Goal: Task Accomplishment & Management: Manage account settings

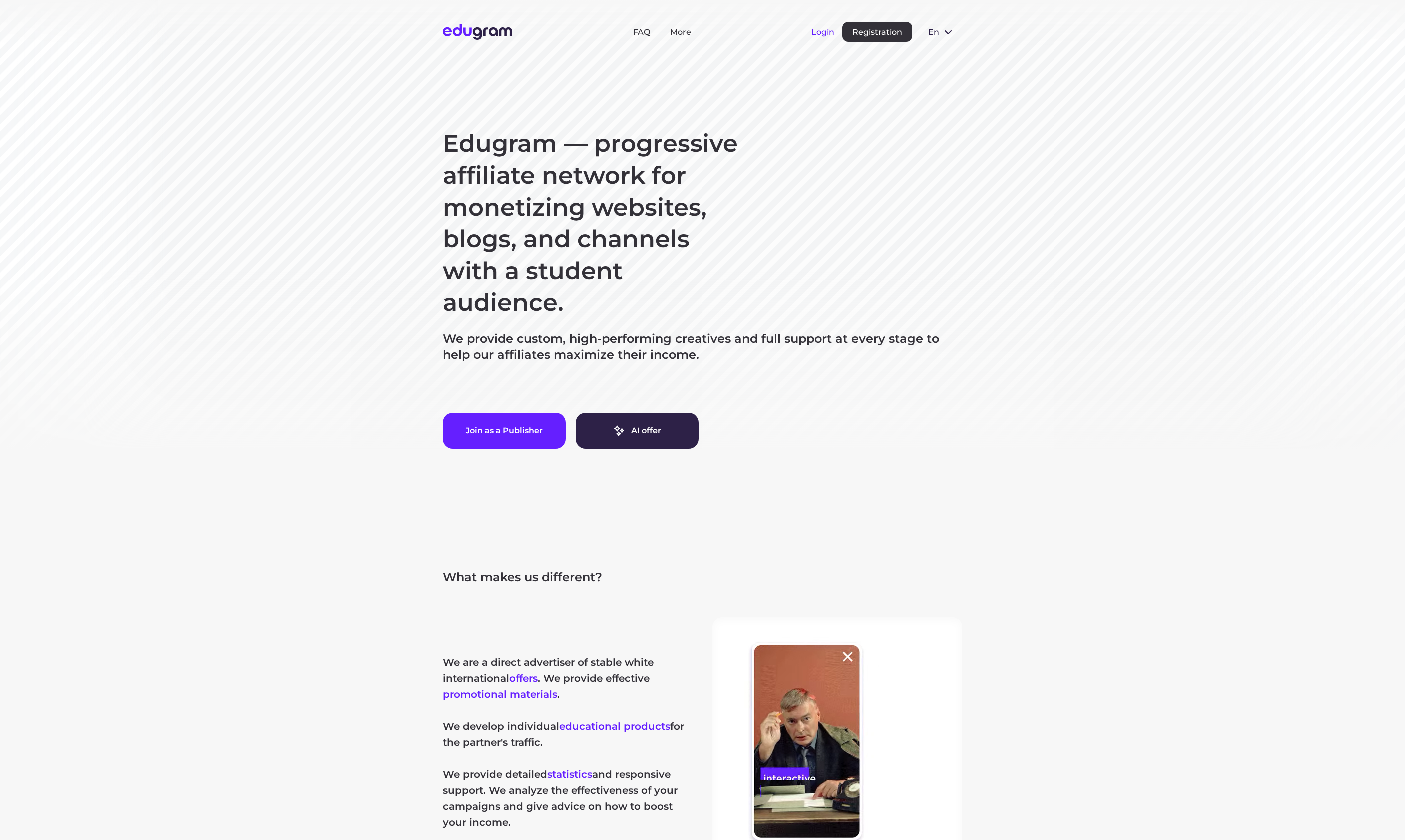
click at [819, 32] on button "Login" at bounding box center [822, 32] width 23 height 10
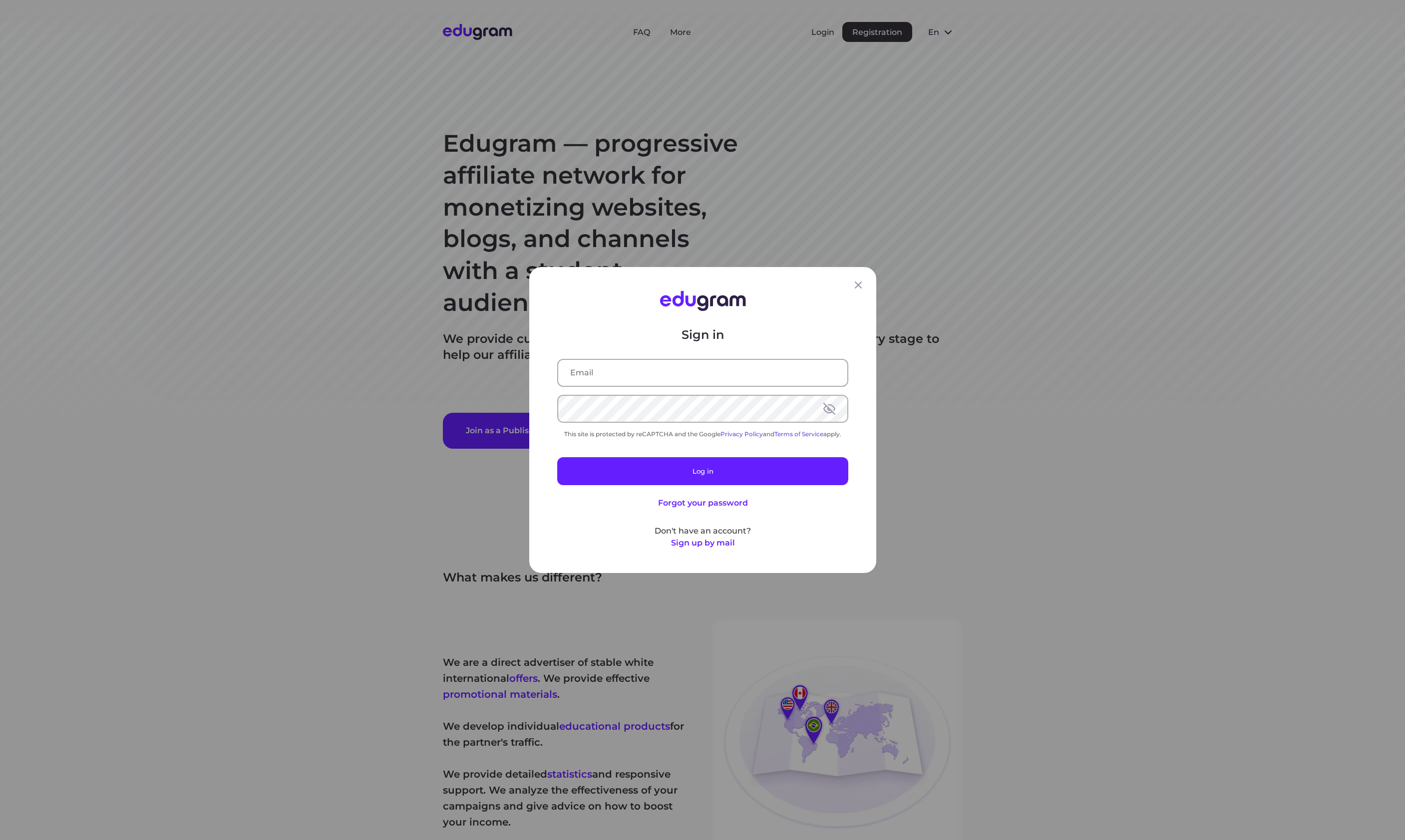
click at [1324, 226] on div "Sign in This site is protected by reCAPTCHA and the Google Privacy Policy and T…" at bounding box center [702, 420] width 1405 height 840
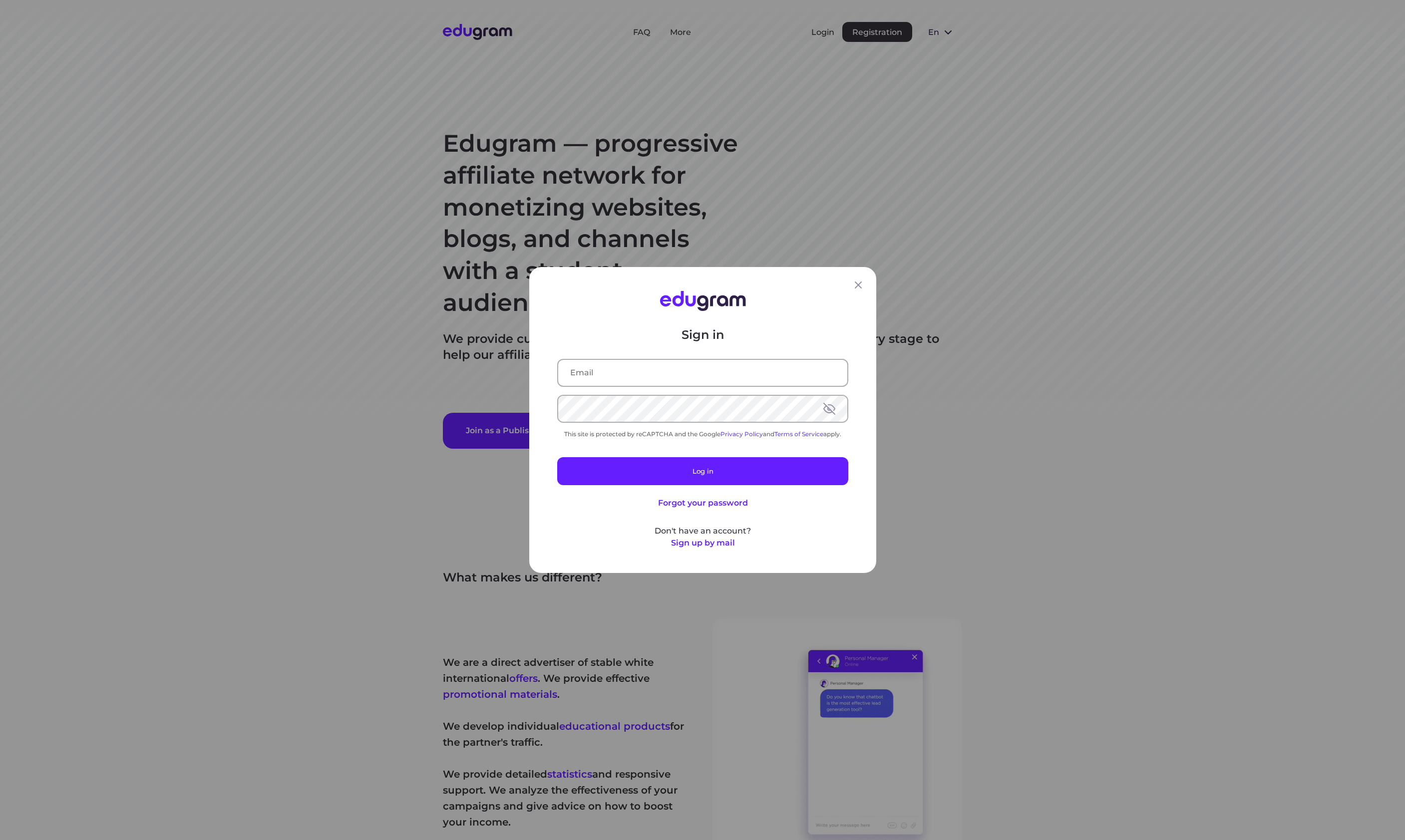
click at [601, 370] on input "text" at bounding box center [702, 373] width 289 height 26
paste input "d.petrik@studyworld.io"
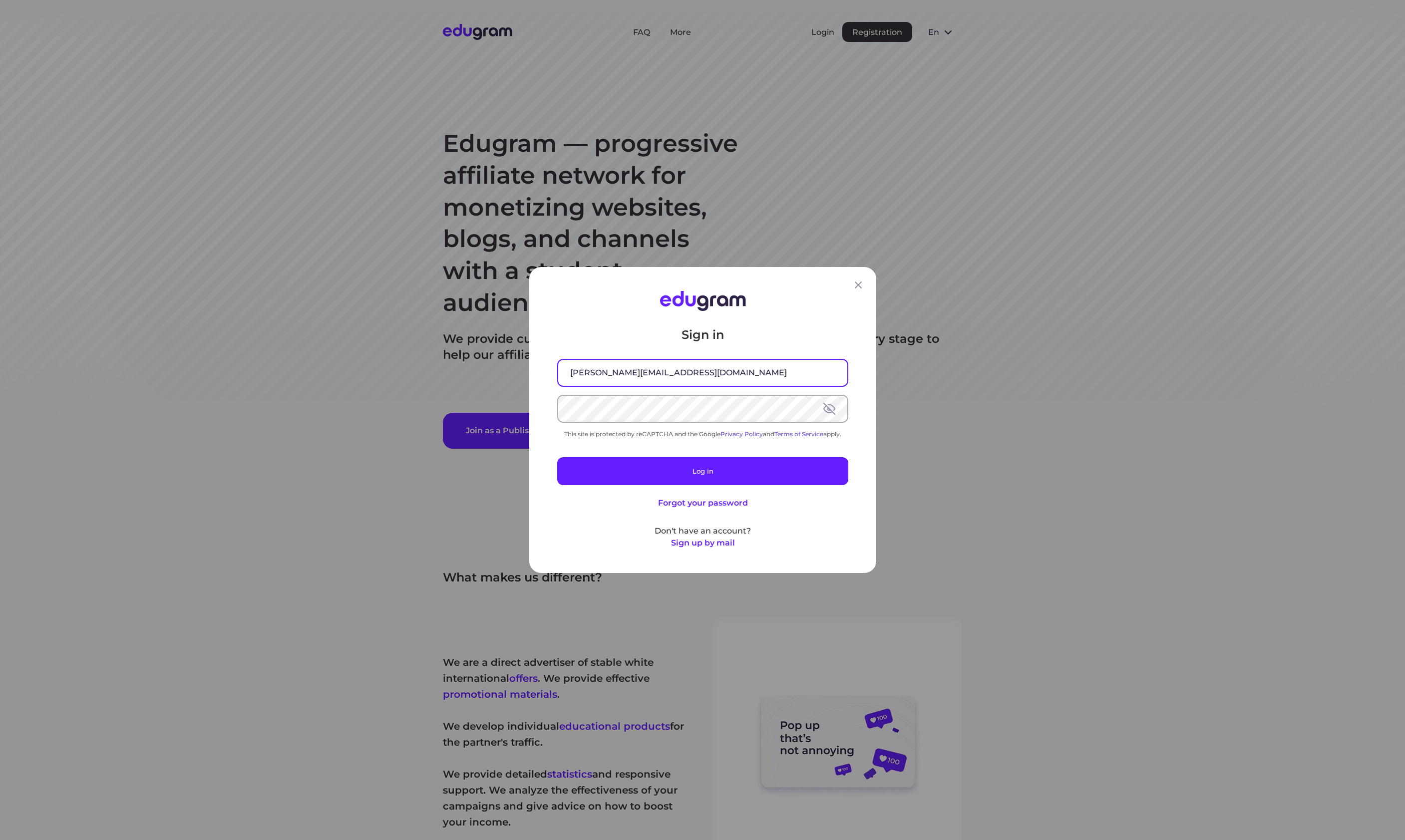
type input "d.petrik@studyworld.io"
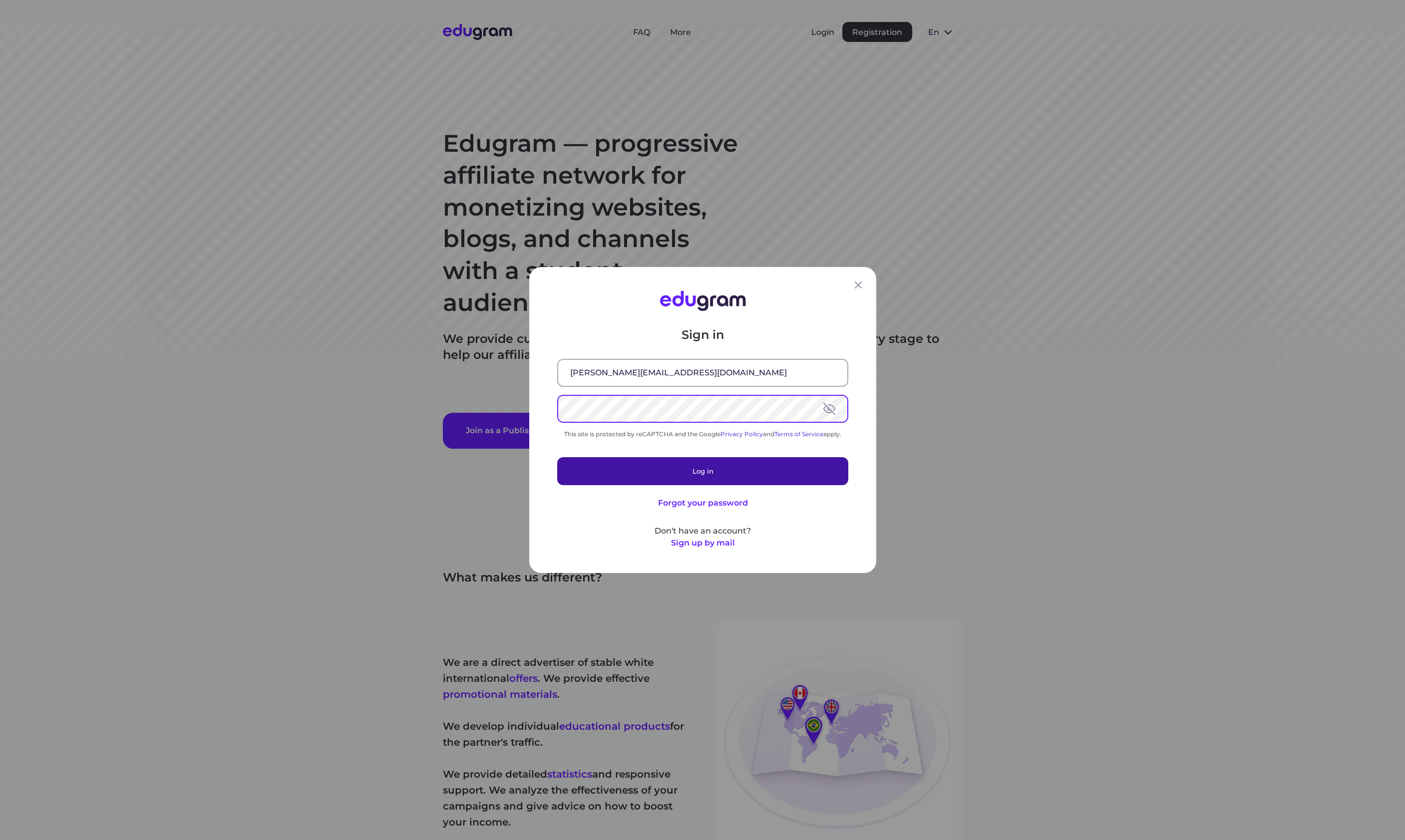
click at [692, 473] on button "Log in" at bounding box center [703, 471] width 291 height 28
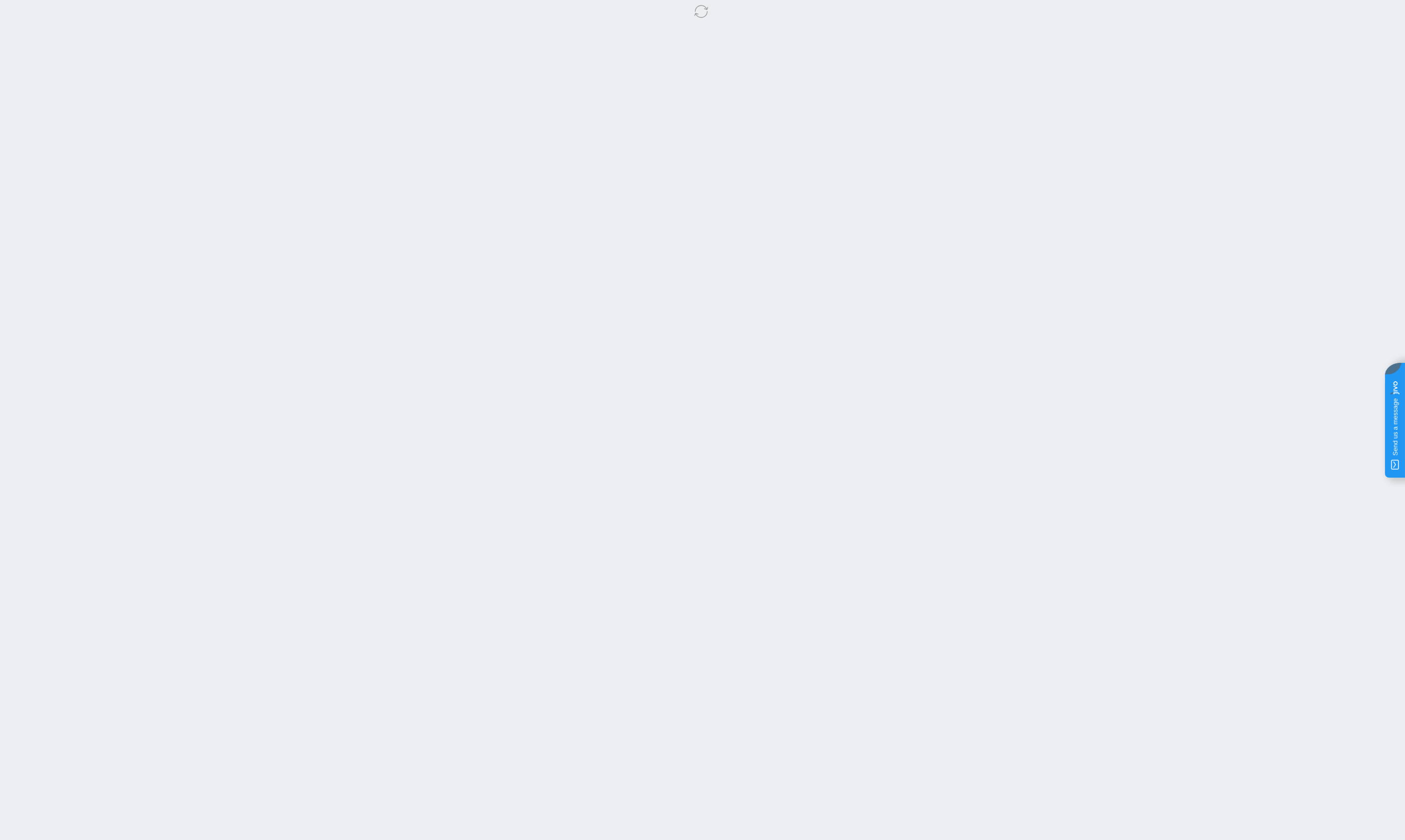
click at [128, 120] on body at bounding box center [702, 420] width 1405 height 840
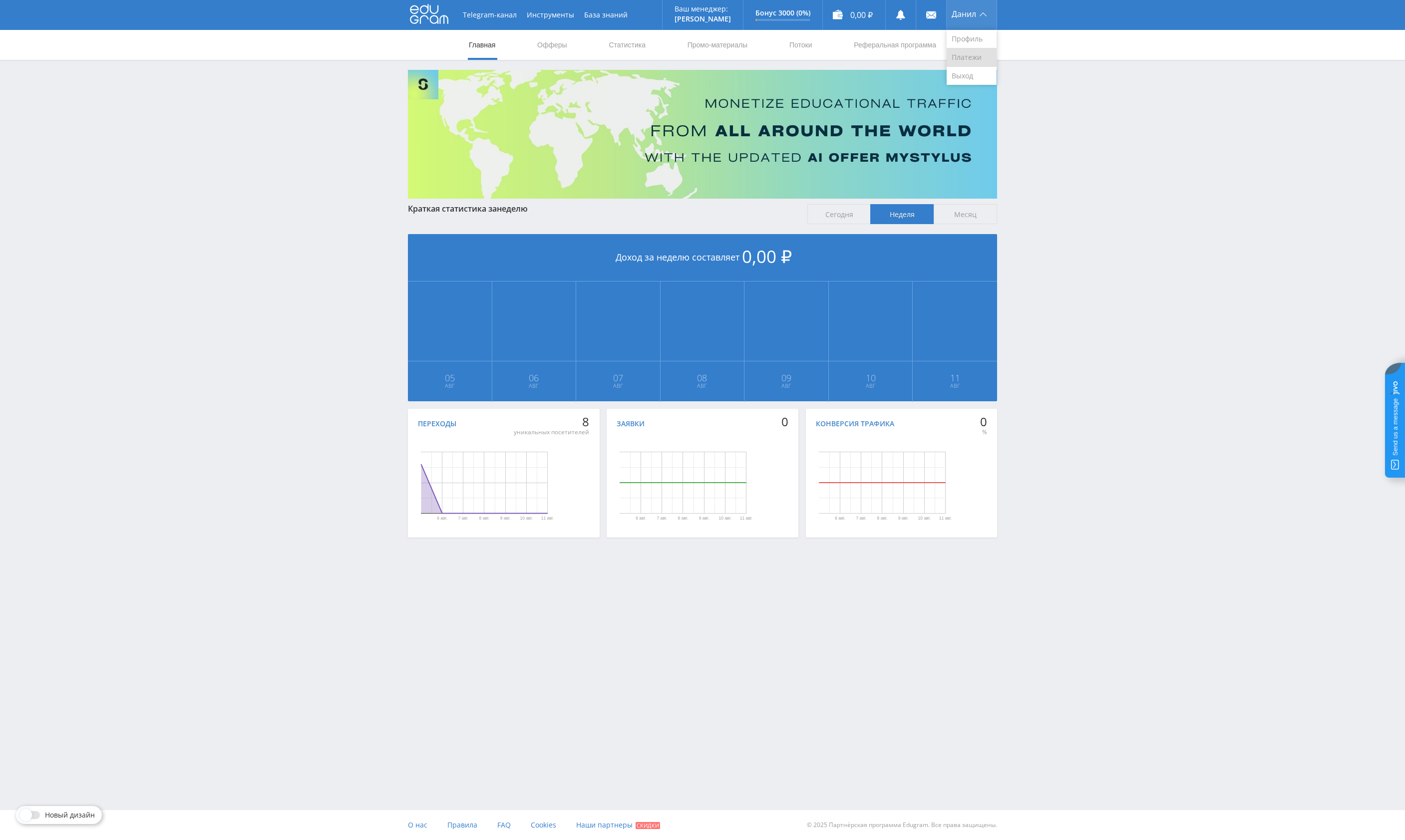
click at [976, 60] on link "Платежи" at bounding box center [971, 57] width 50 height 19
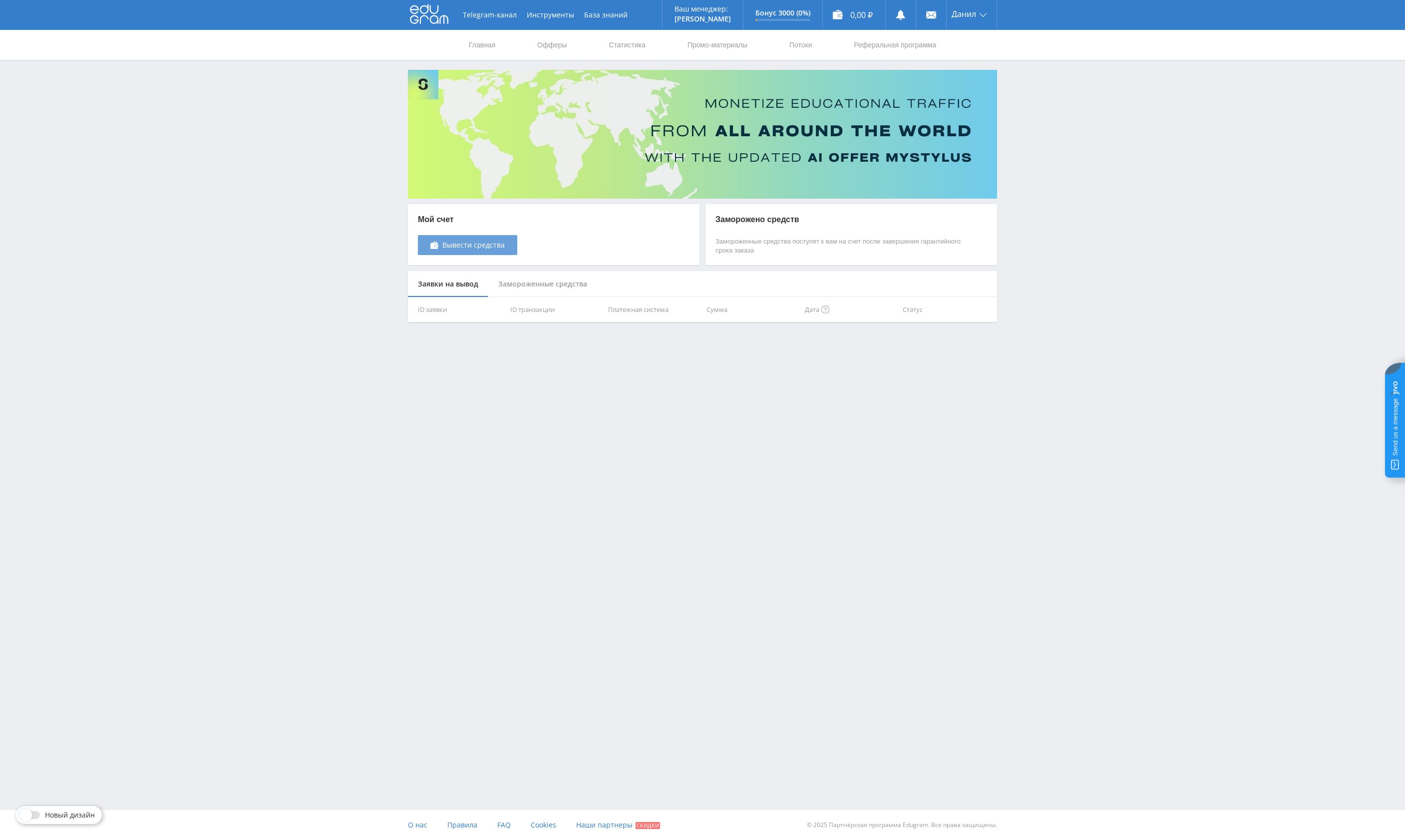
click at [475, 248] on span "Вывести средства" at bounding box center [473, 246] width 62 height 8
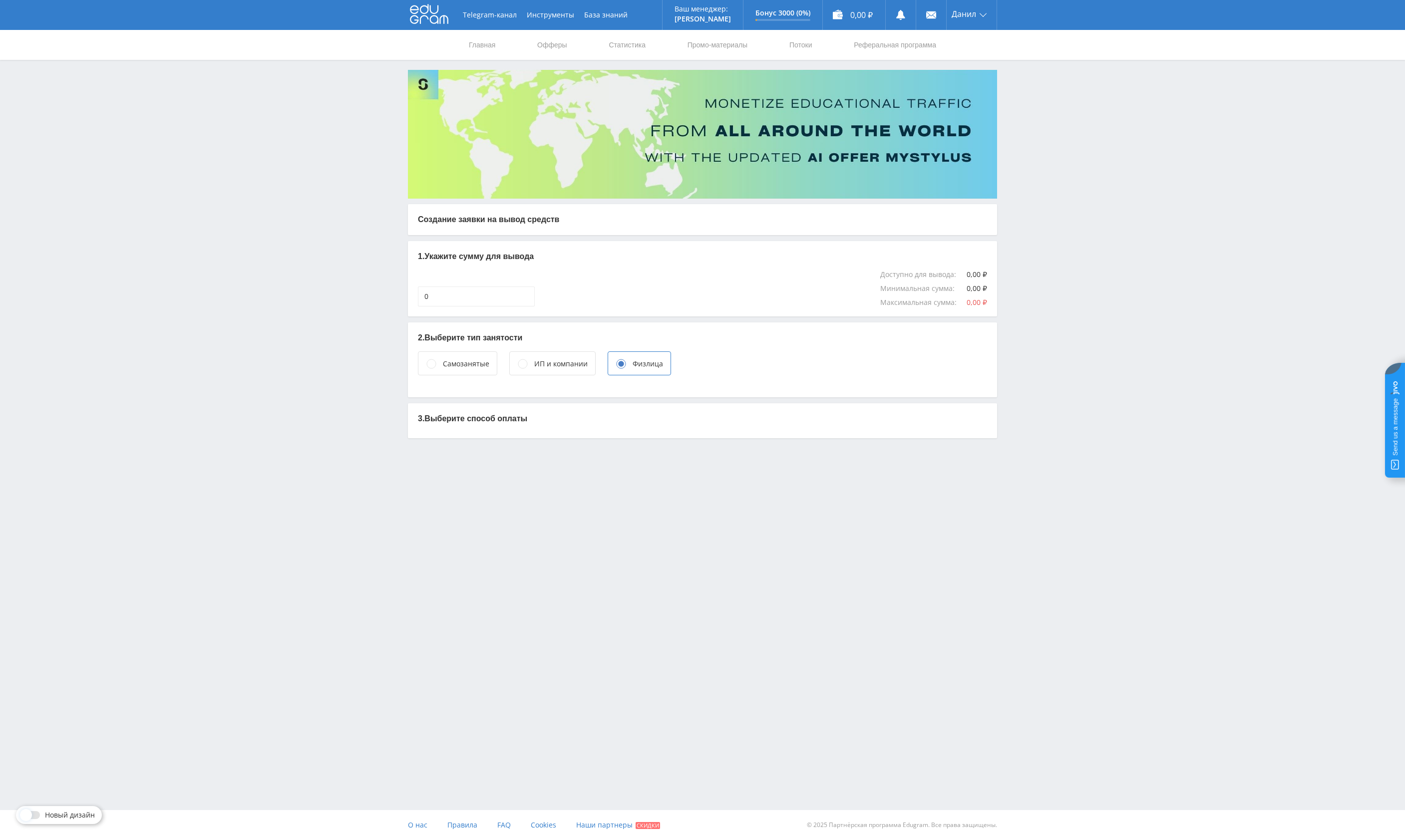
click at [552, 366] on div "ИП и компании" at bounding box center [561, 364] width 53 height 11
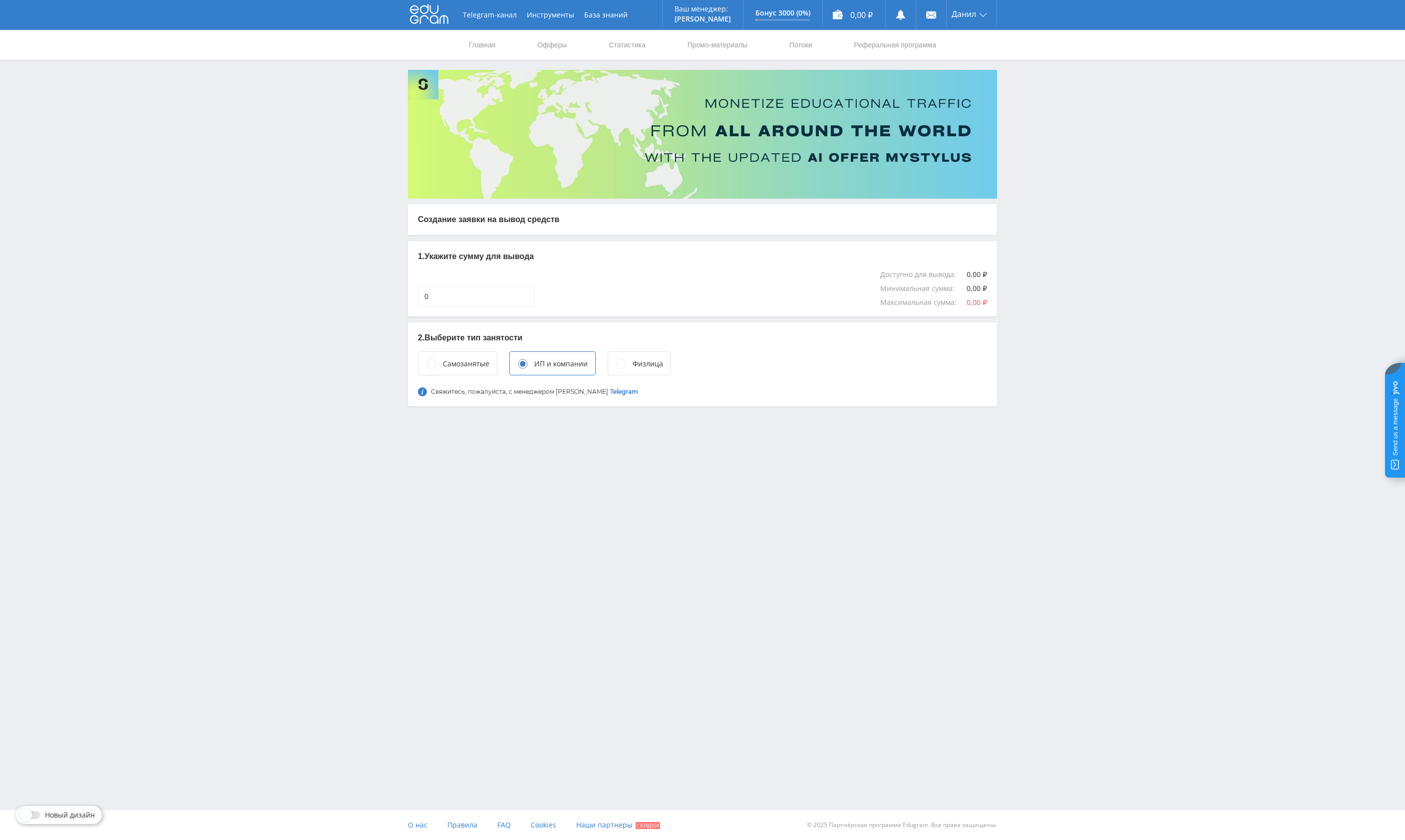
click at [473, 366] on div "Самозанятые" at bounding box center [466, 364] width 46 height 11
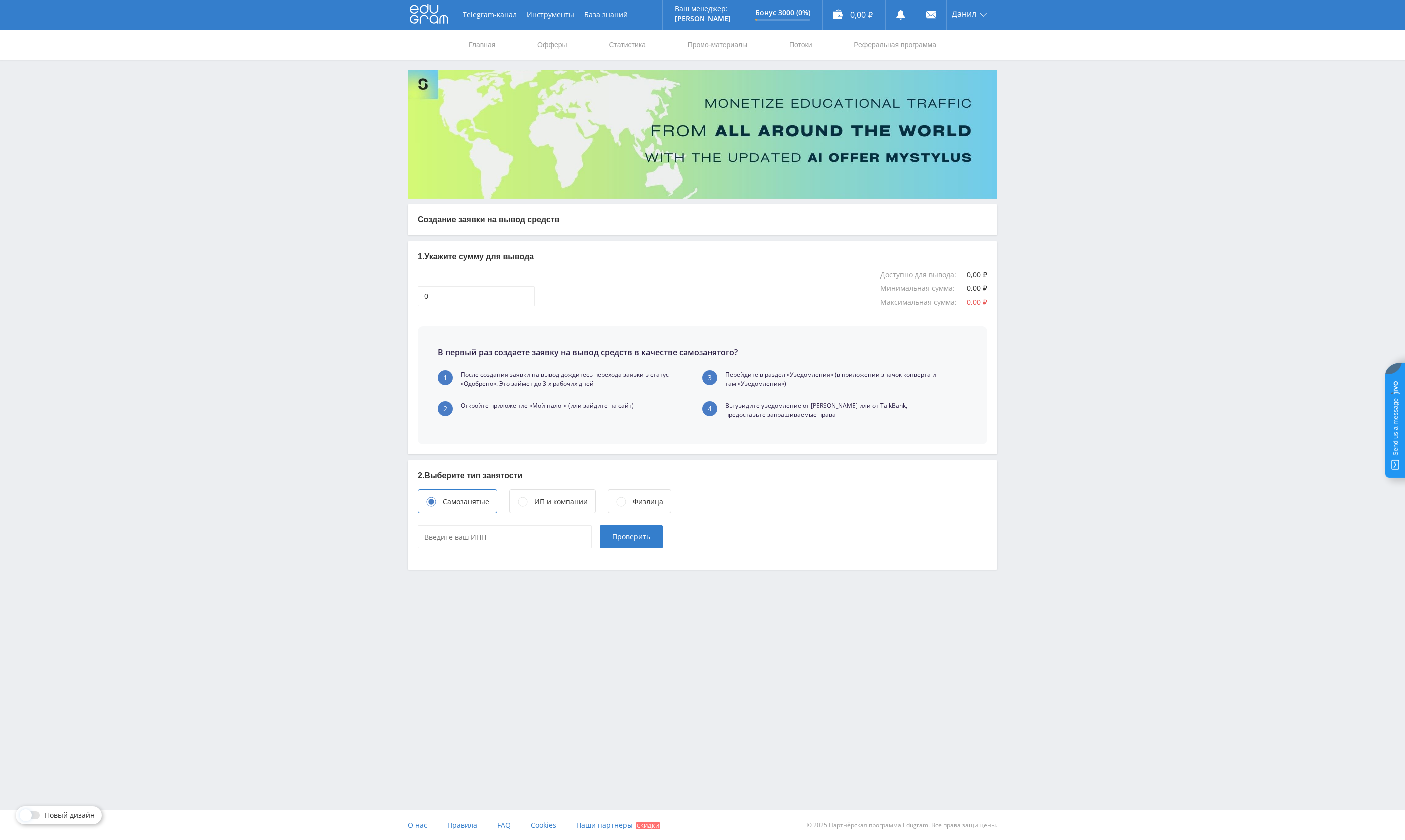
click at [626, 508] on div "Физлица" at bounding box center [639, 501] width 63 height 24
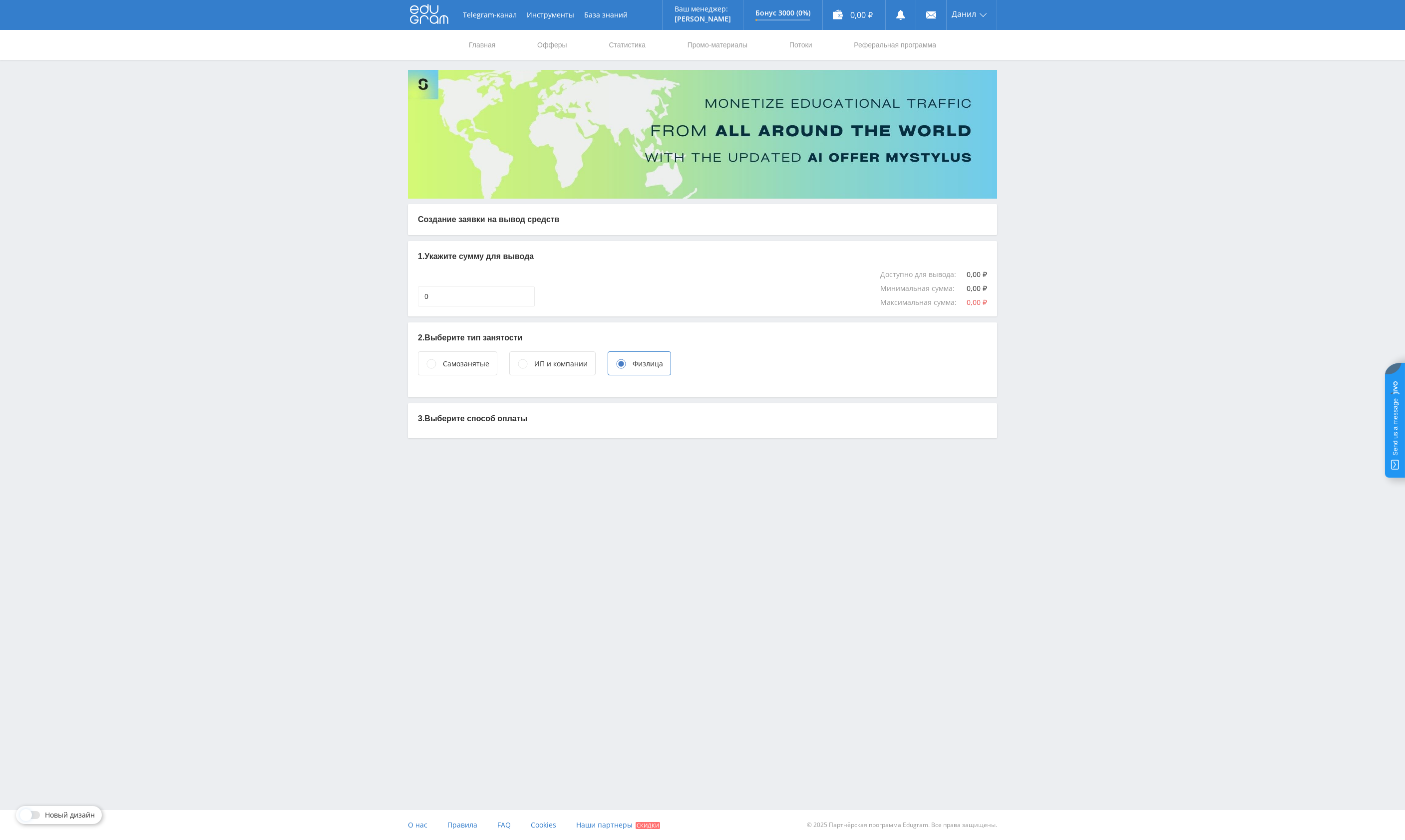
click at [459, 364] on div "Самозанятые" at bounding box center [466, 364] width 46 height 11
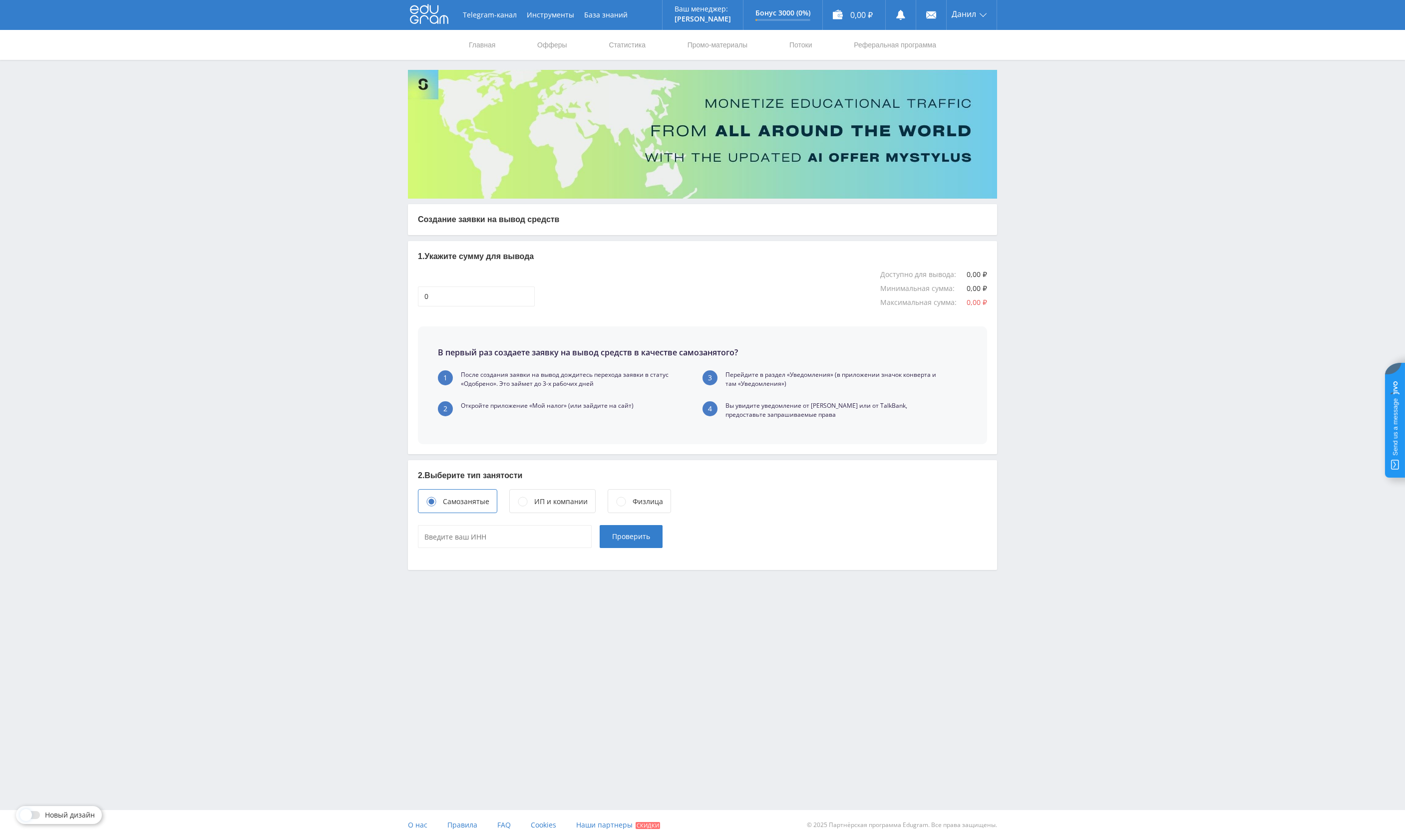
click at [625, 503] on div at bounding box center [621, 502] width 11 height 11
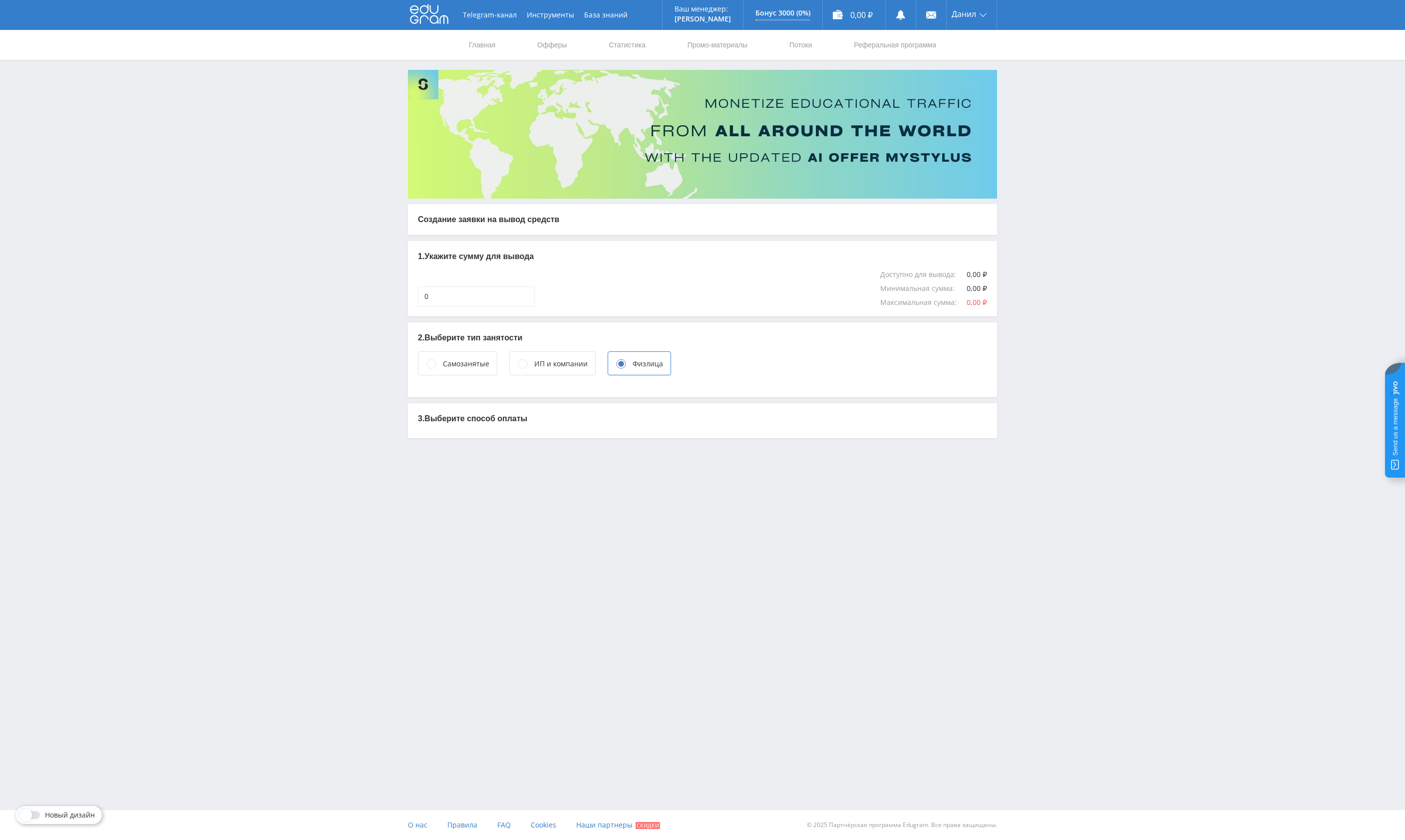
click at [466, 368] on div "Самозанятые" at bounding box center [466, 364] width 46 height 11
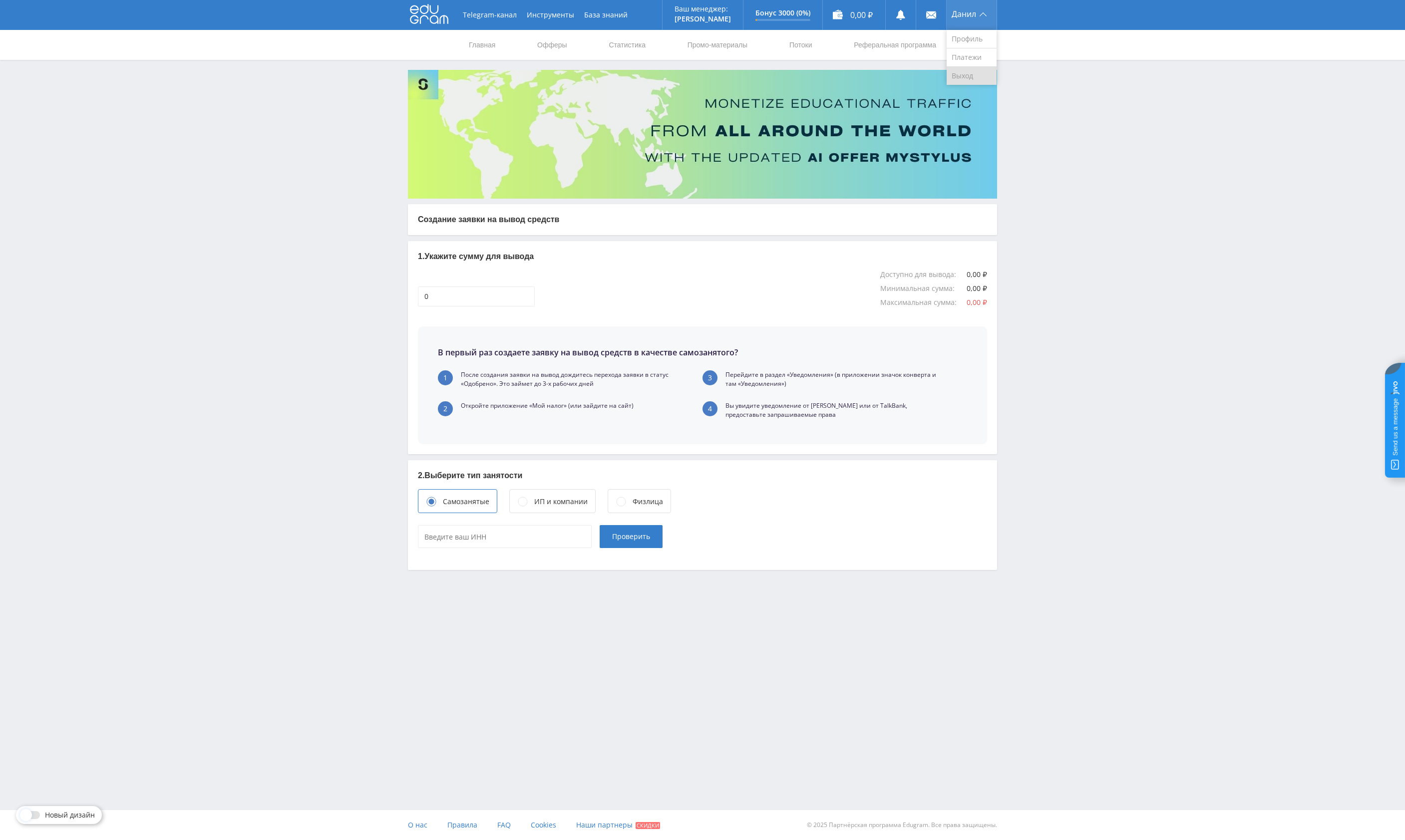
click at [967, 77] on link "Выход" at bounding box center [971, 76] width 50 height 18
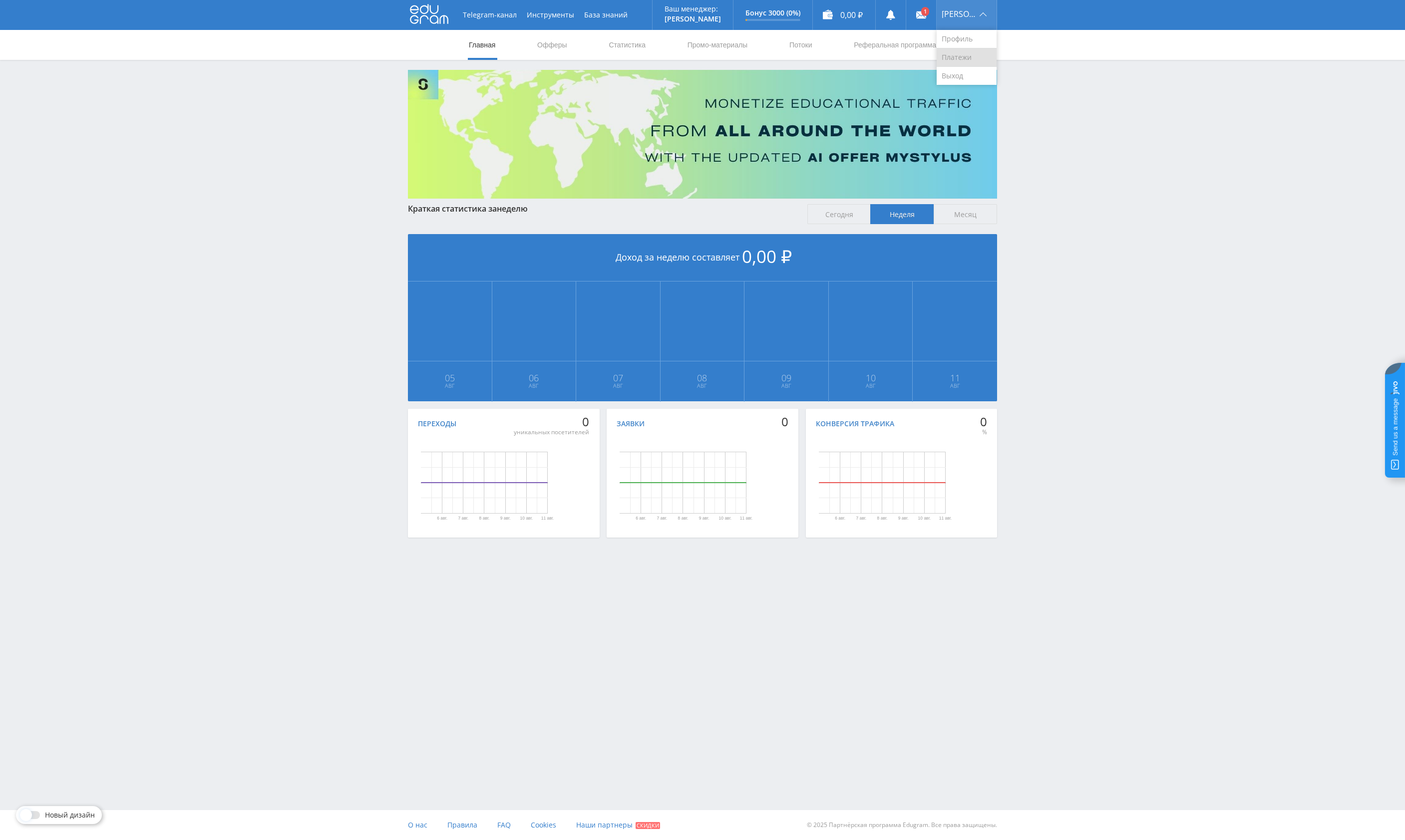
click at [961, 56] on link "Платежи" at bounding box center [966, 57] width 60 height 19
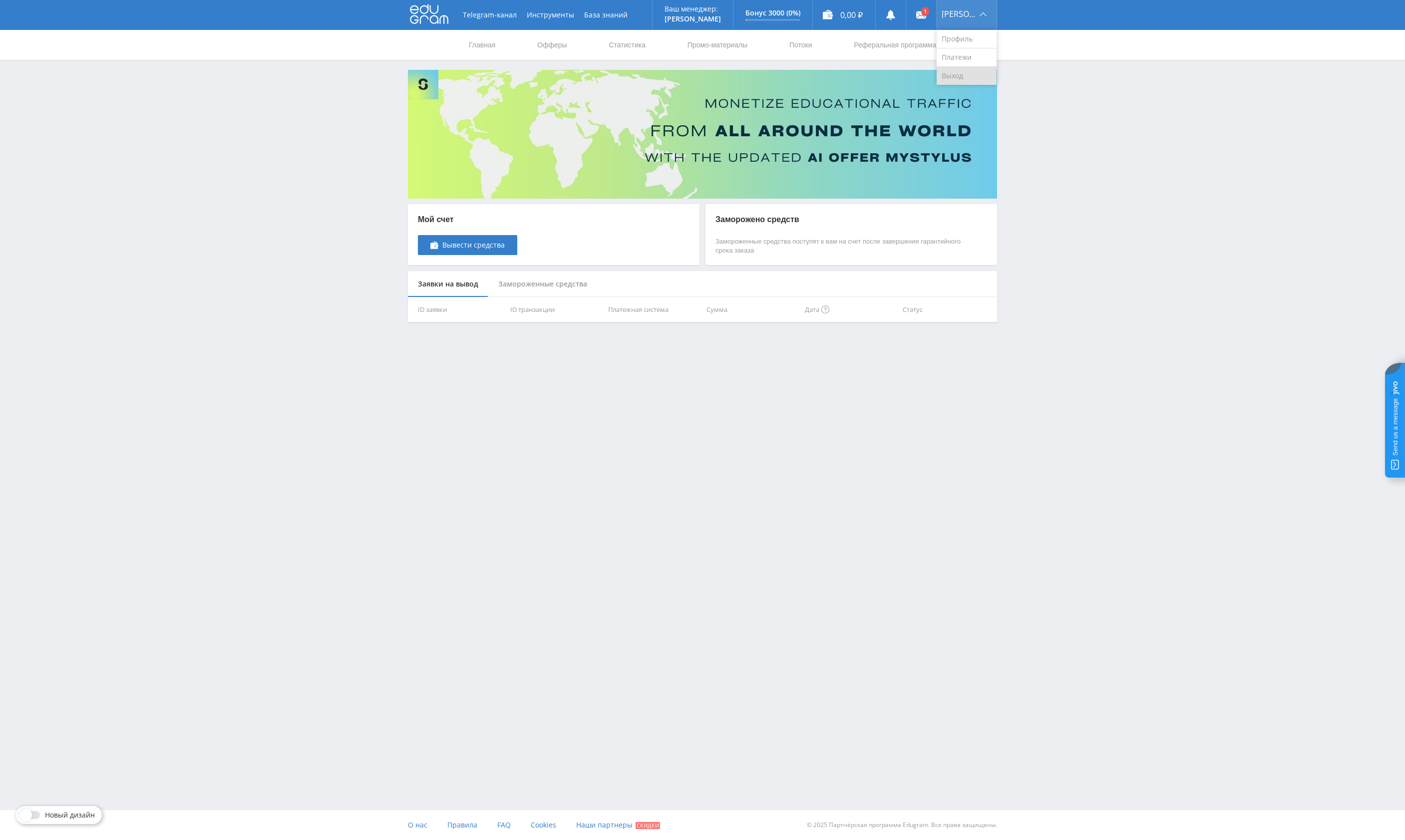
click at [965, 76] on link "Выход" at bounding box center [966, 76] width 60 height 18
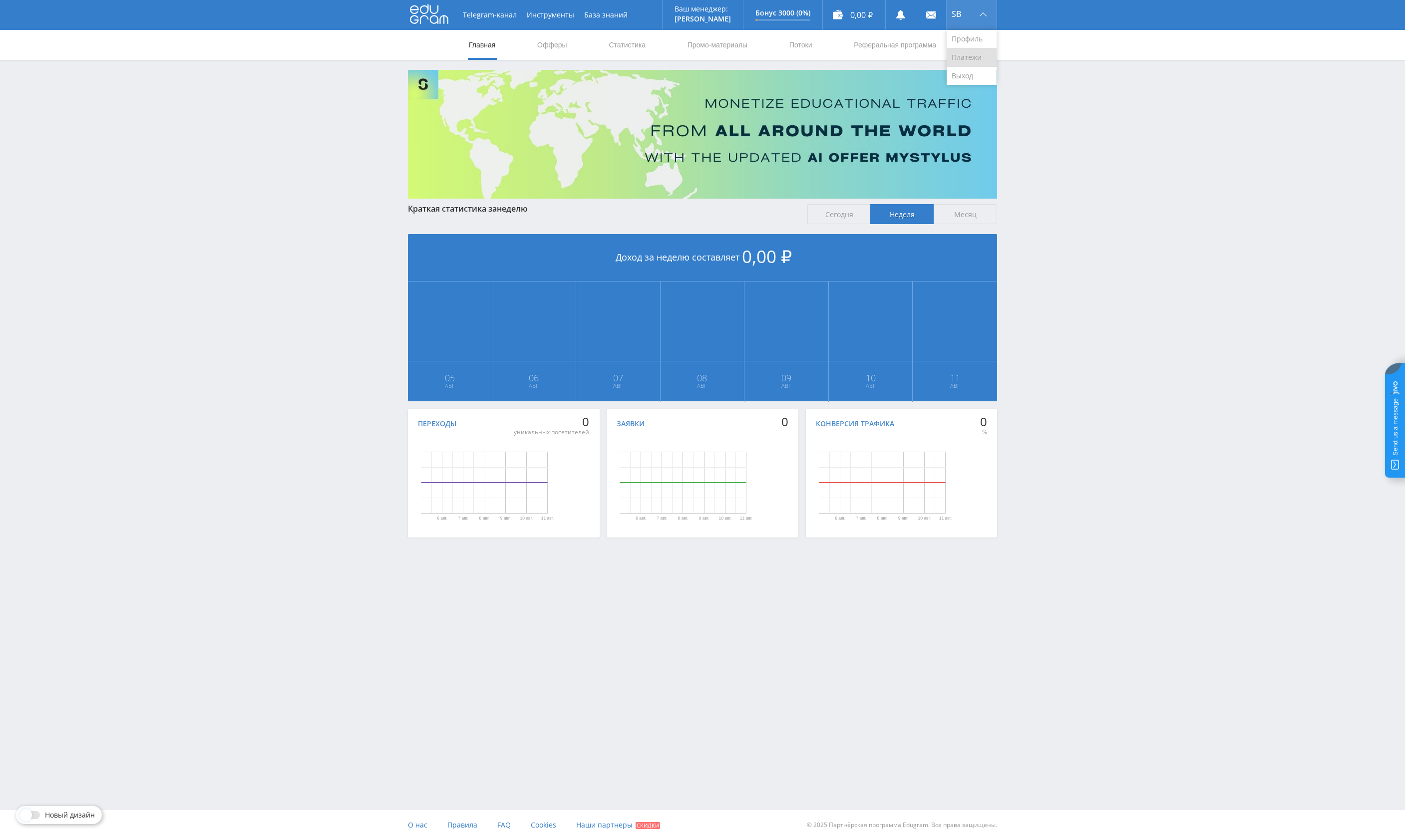
click at [966, 57] on link "Платежи" at bounding box center [971, 57] width 50 height 19
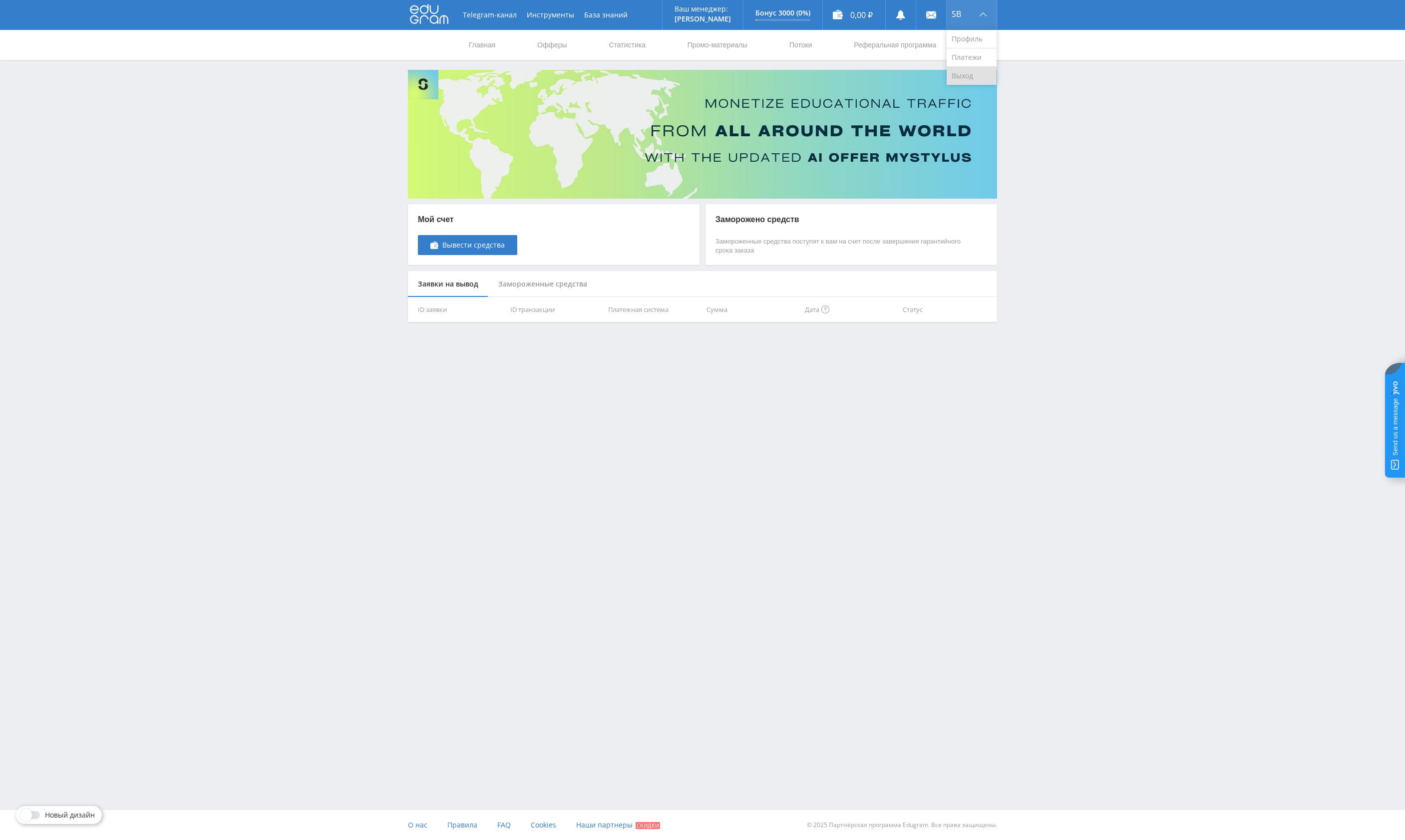
click at [964, 75] on link "Выход" at bounding box center [971, 76] width 50 height 18
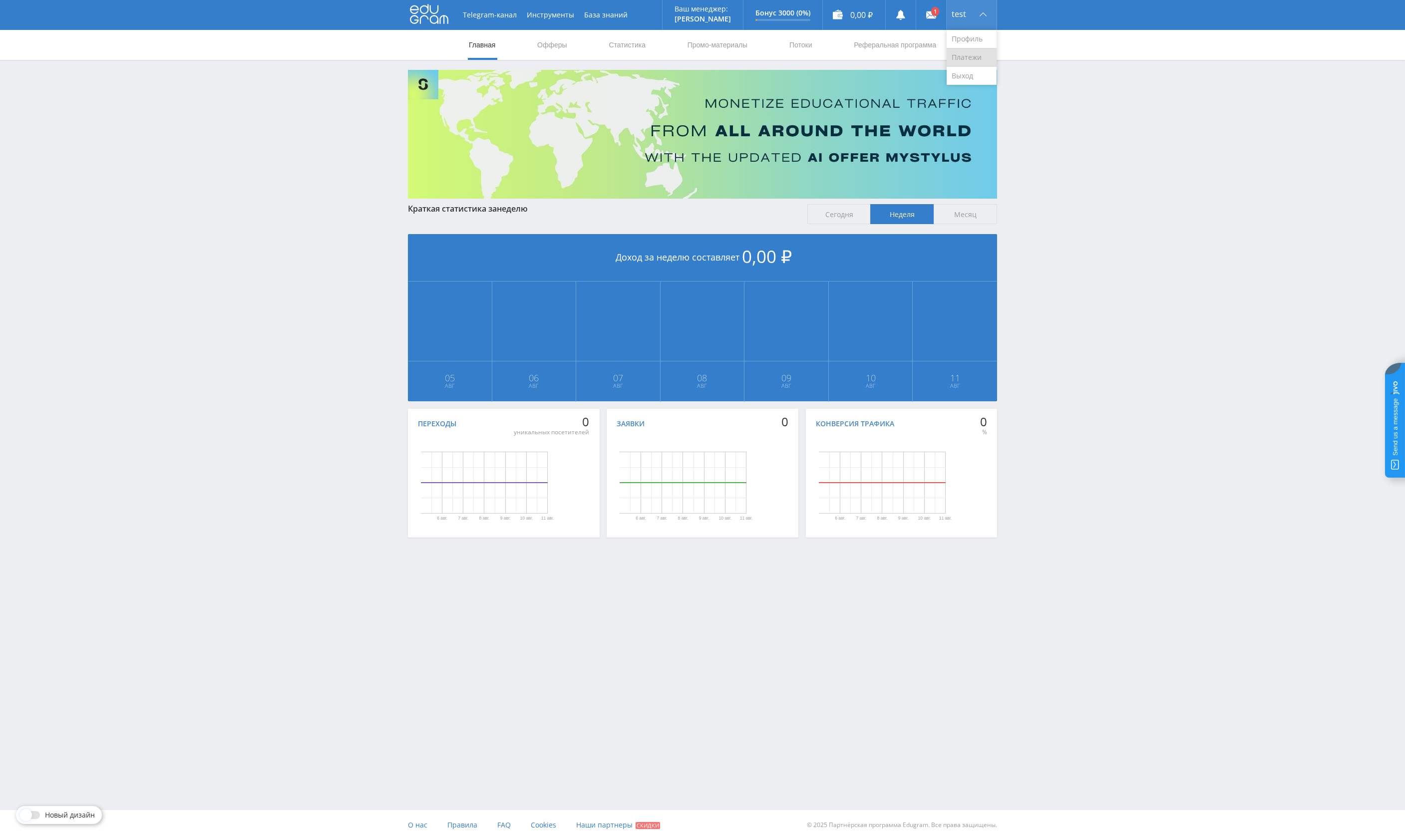
click at [964, 59] on link "Платежи" at bounding box center [971, 57] width 50 height 19
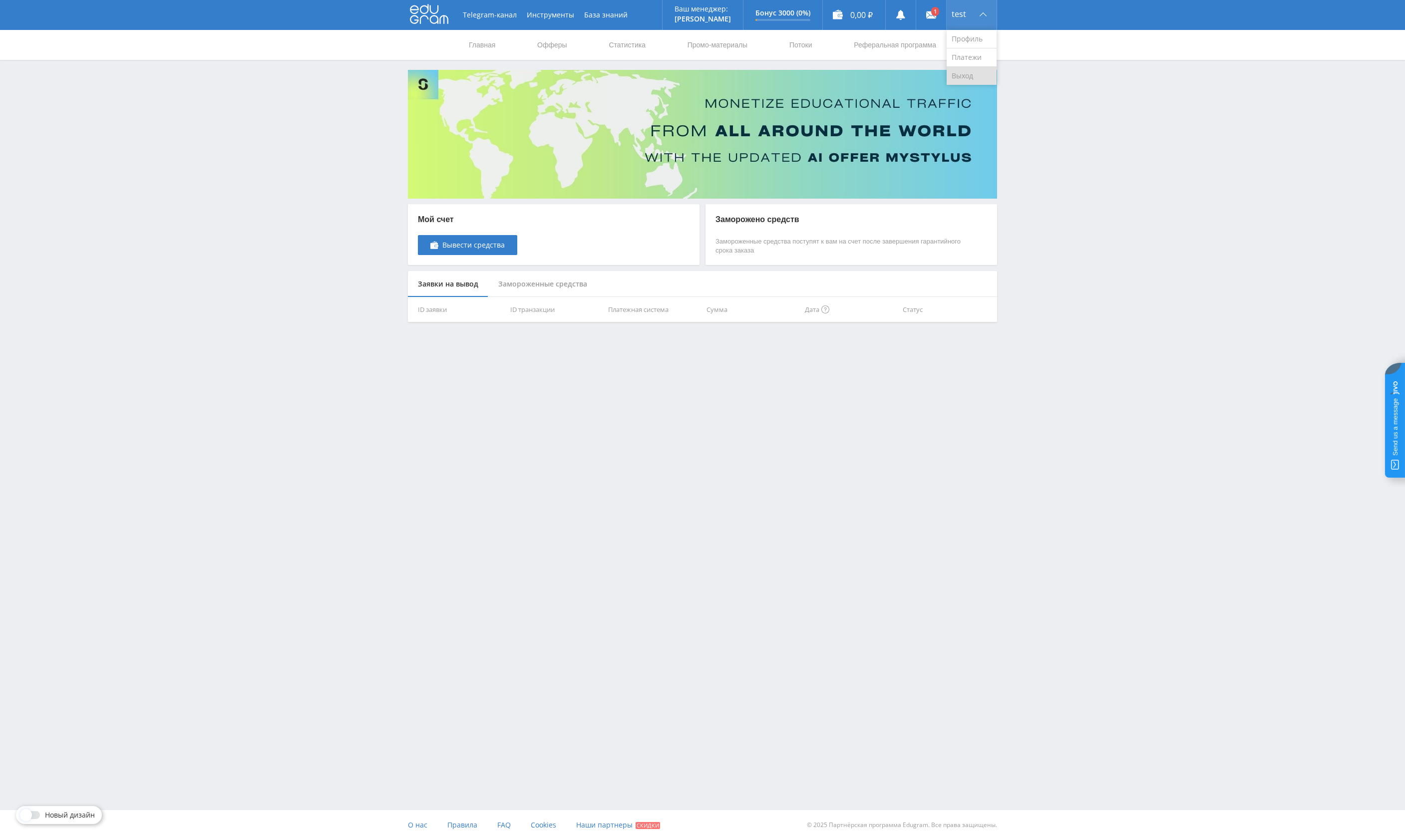
click at [969, 77] on link "Выход" at bounding box center [971, 76] width 50 height 18
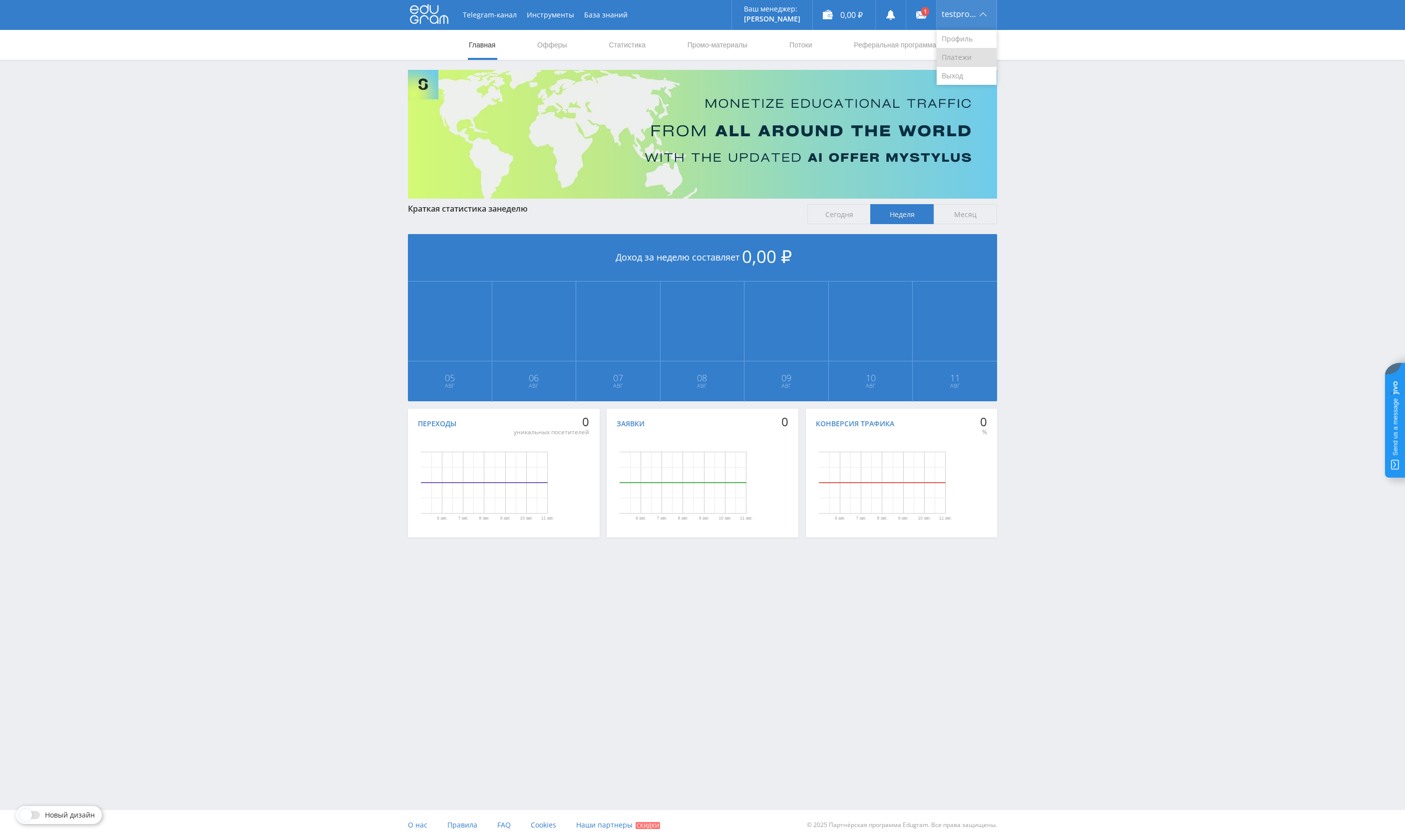
click at [952, 58] on link "Платежи" at bounding box center [966, 57] width 60 height 19
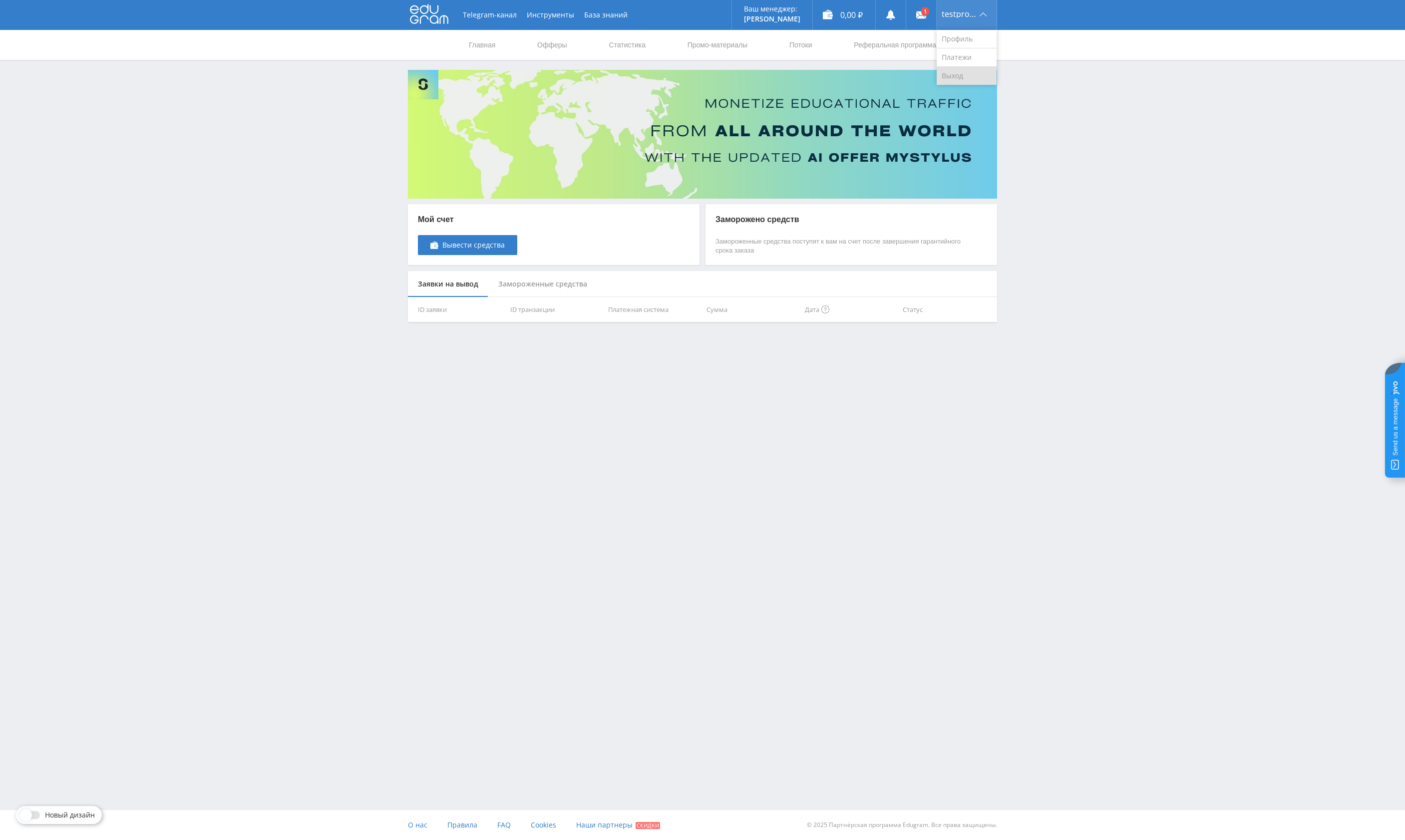
click at [965, 77] on link "Выход" at bounding box center [966, 76] width 60 height 18
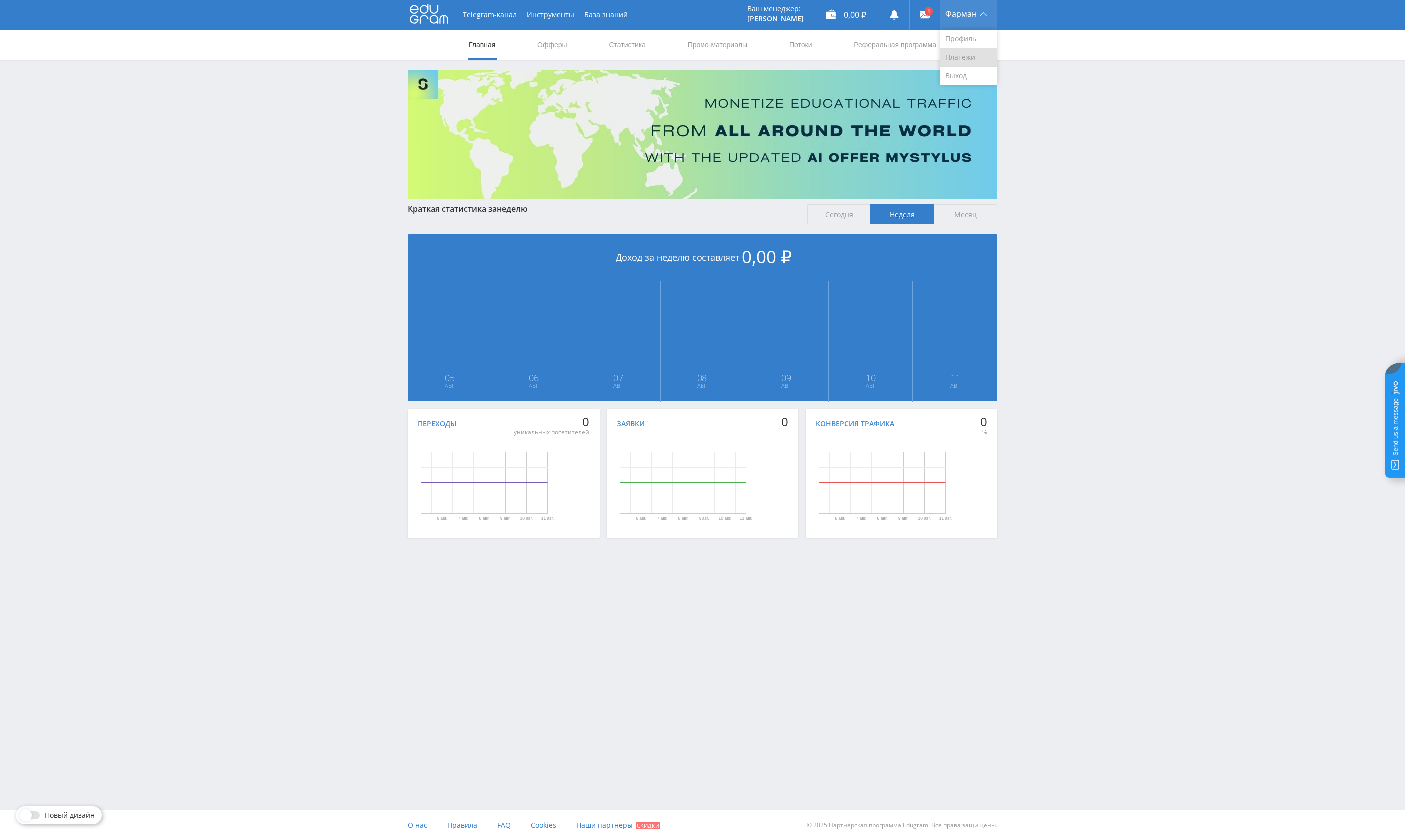
click at [958, 52] on link "Платежи" at bounding box center [968, 57] width 57 height 19
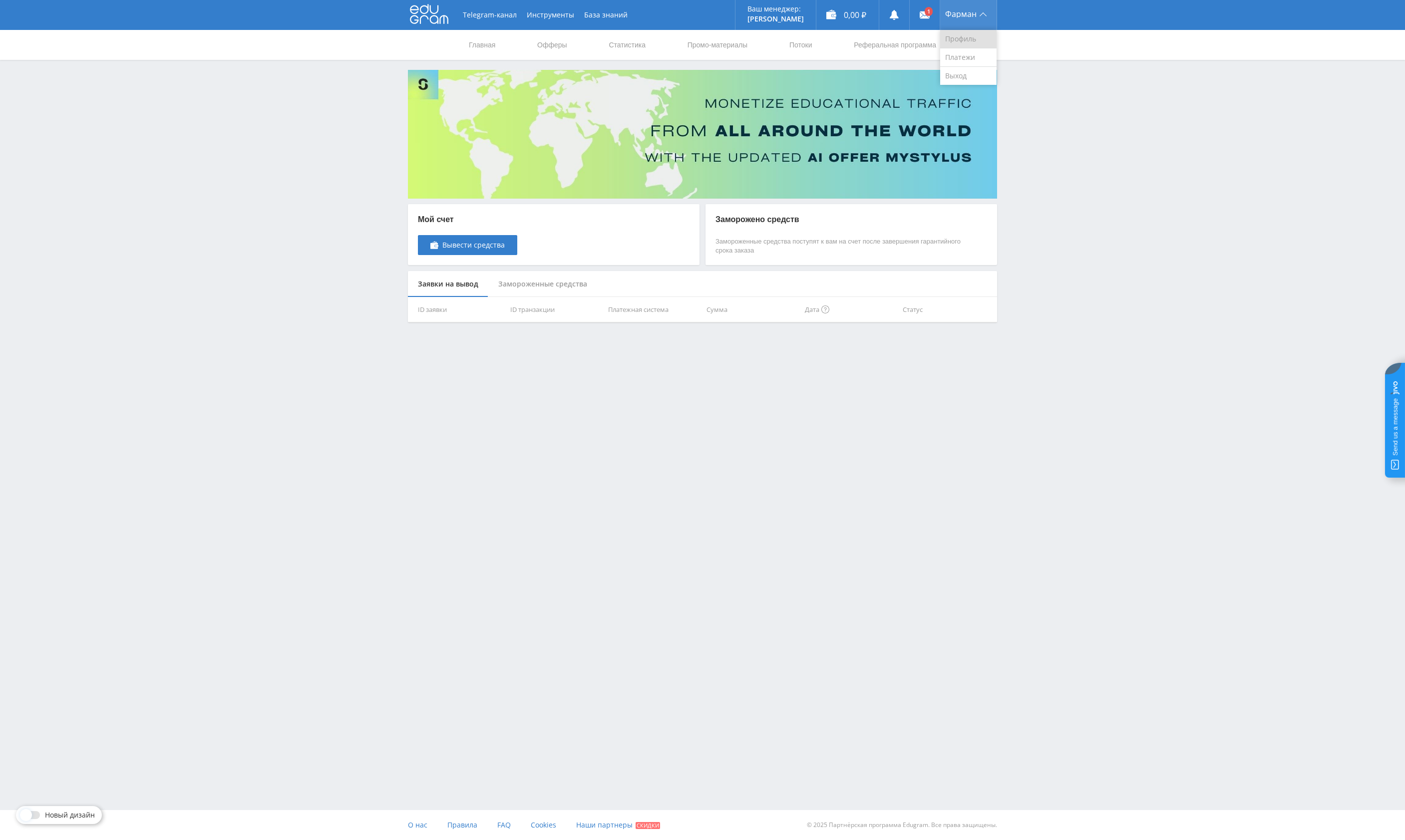
click at [967, 42] on link "Профиль" at bounding box center [968, 39] width 57 height 19
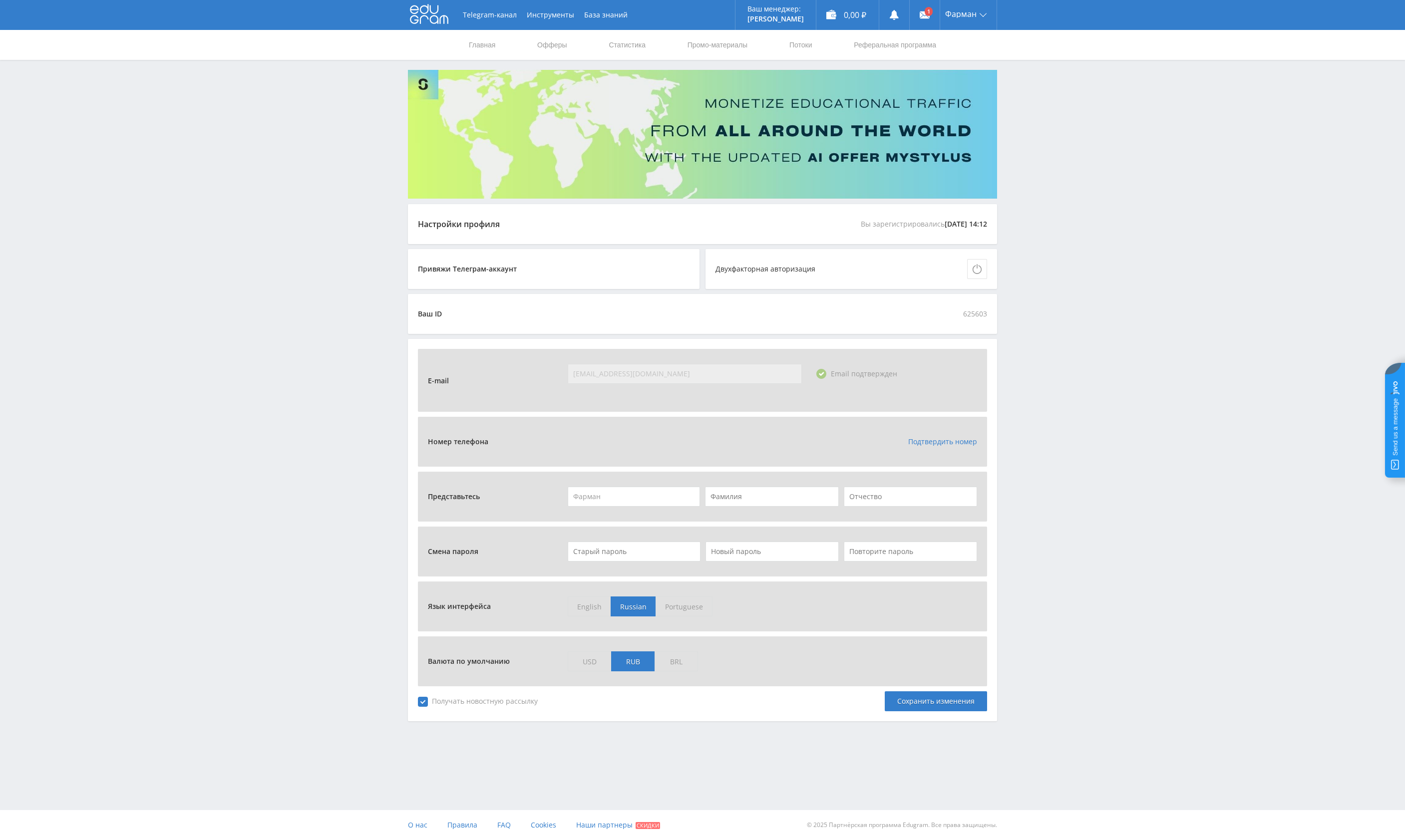
click at [943, 439] on link "Подтвердить номер" at bounding box center [943, 441] width 69 height 10
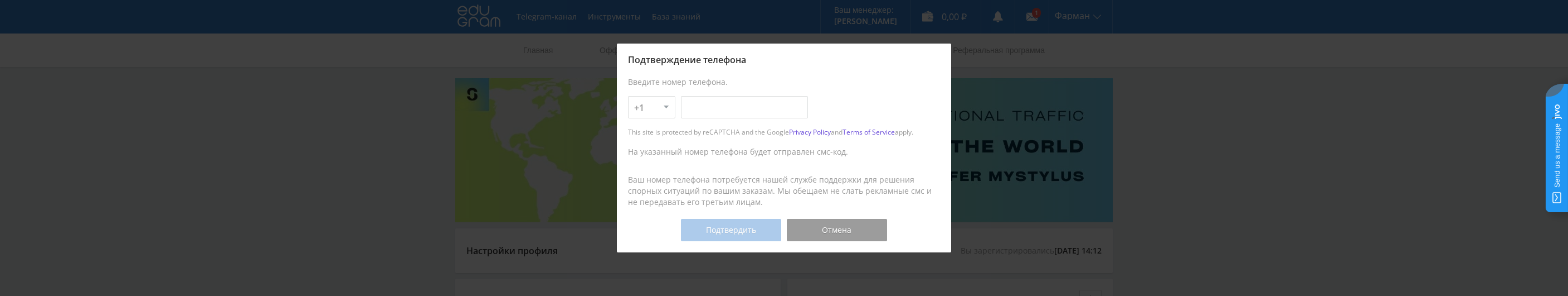
click at [703, 113] on input "text" at bounding box center [744, 107] width 127 height 22
type input "732-857-83-24"
click at [740, 233] on button "Подтвердить" at bounding box center [731, 230] width 100 height 22
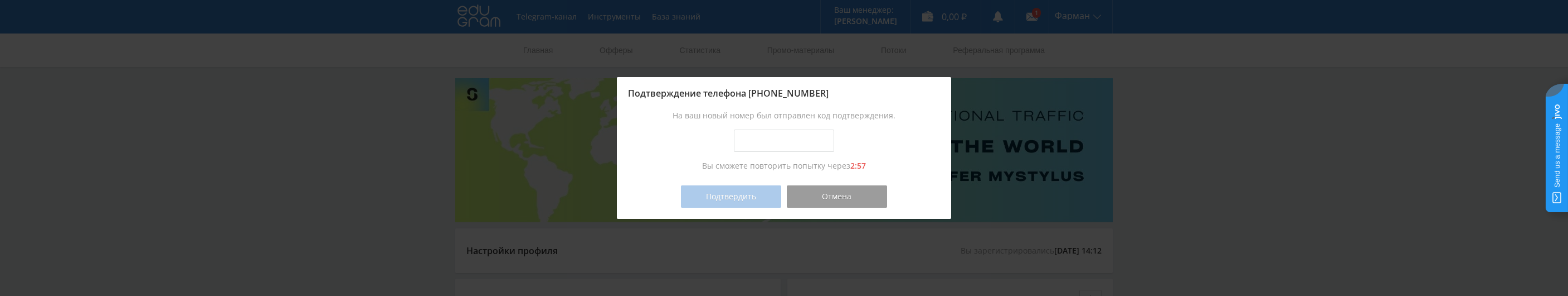
click at [869, 168] on div "Вы сможете повторить попытку через 2:57" at bounding box center [784, 166] width 312 height 11
click at [836, 193] on button "Отмена" at bounding box center [837, 196] width 100 height 22
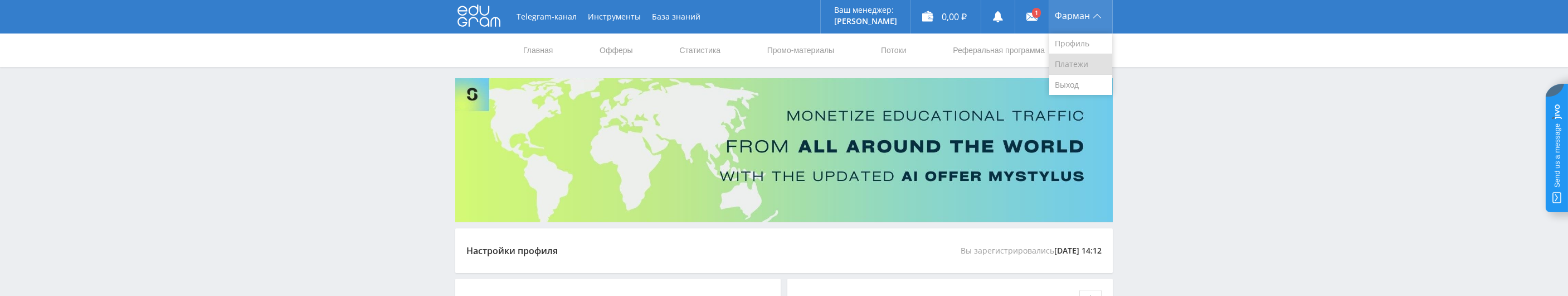
click at [1085, 62] on link "Платежи" at bounding box center [1081, 64] width 63 height 21
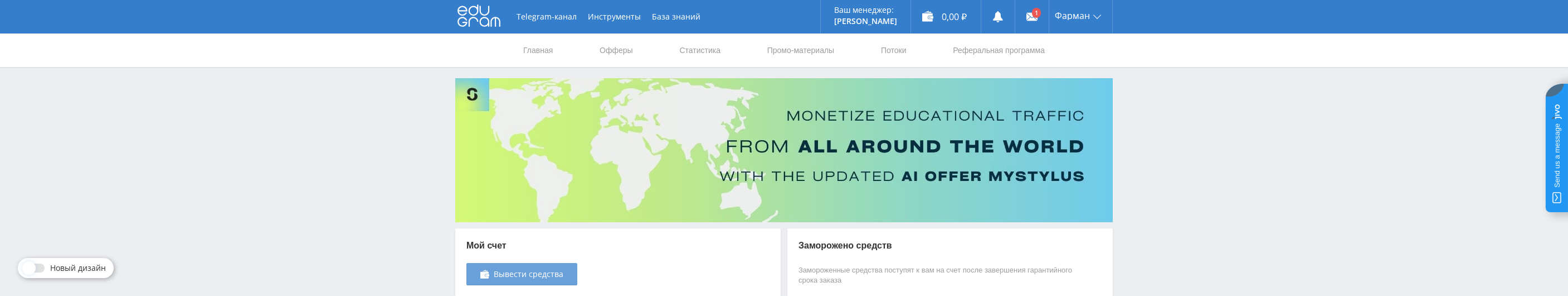
click at [552, 274] on span "Вывести средства" at bounding box center [528, 274] width 69 height 9
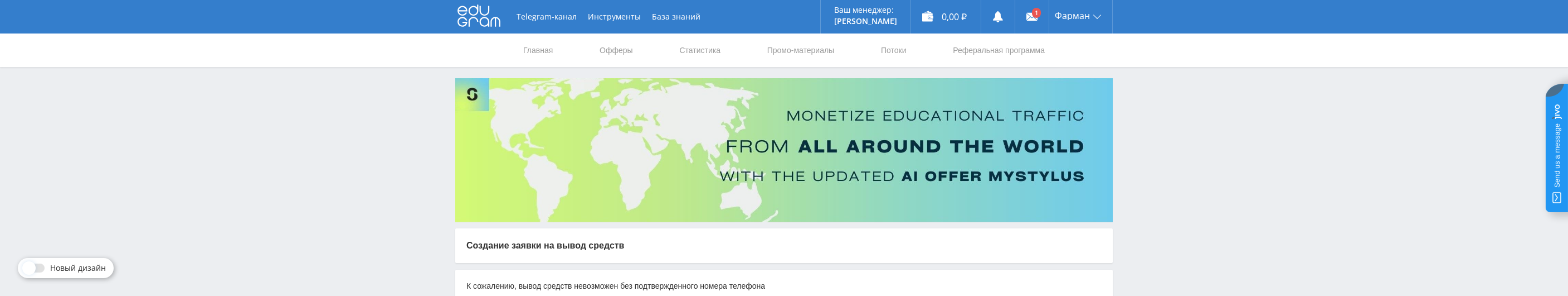
scroll to position [90, 0]
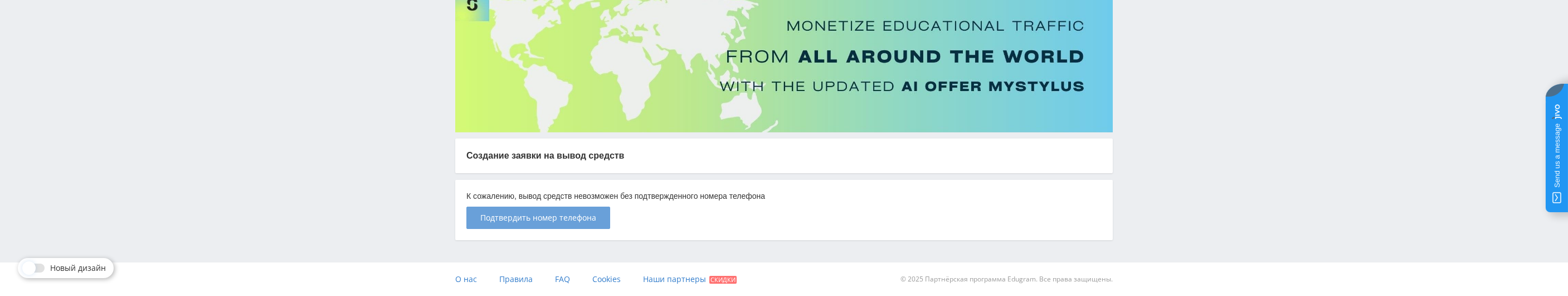
click at [533, 218] on span "Подтвердить номер телефона" at bounding box center [538, 218] width 116 height 9
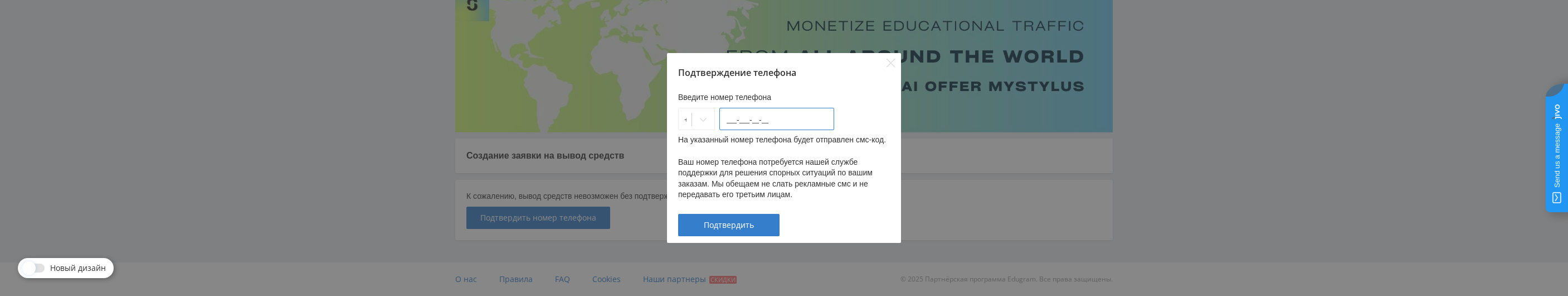
click at [740, 110] on input "___-___-__-__" at bounding box center [777, 119] width 115 height 22
type input "[PHONE_NUMBER]"
click at [735, 230] on span "Подтвердить" at bounding box center [728, 225] width 50 height 9
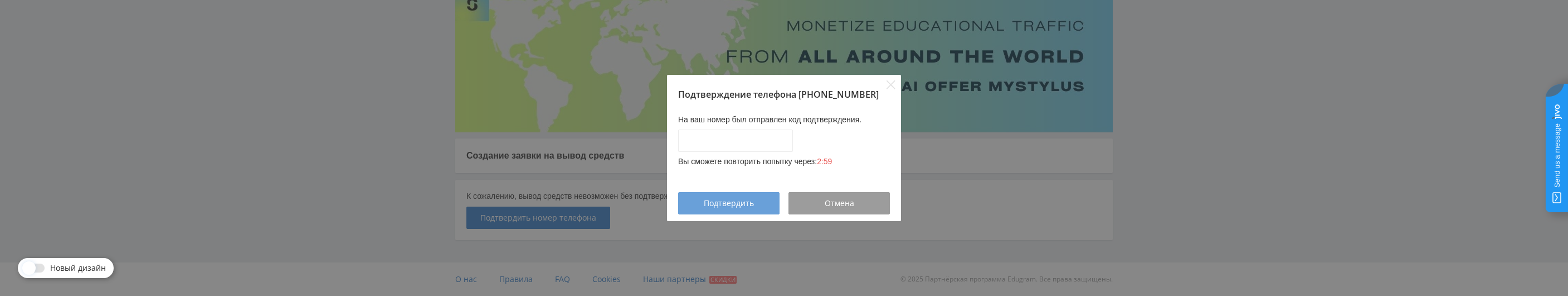
click at [704, 197] on button "Подтвердить" at bounding box center [729, 203] width 102 height 22
